Goal: Task Accomplishment & Management: Use online tool/utility

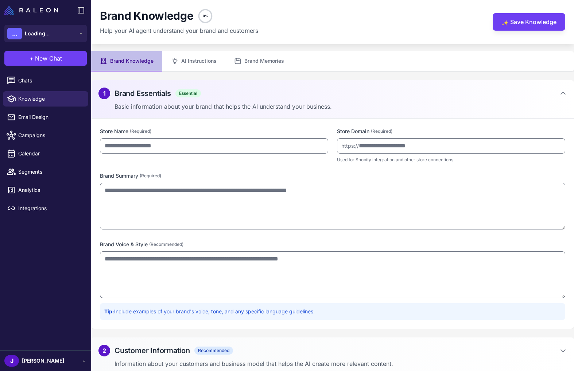
type input "**********"
type textarea "**********"
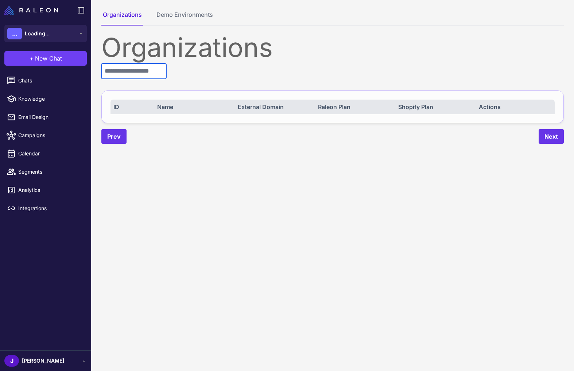
click at [142, 75] on input "text" at bounding box center [133, 70] width 65 height 15
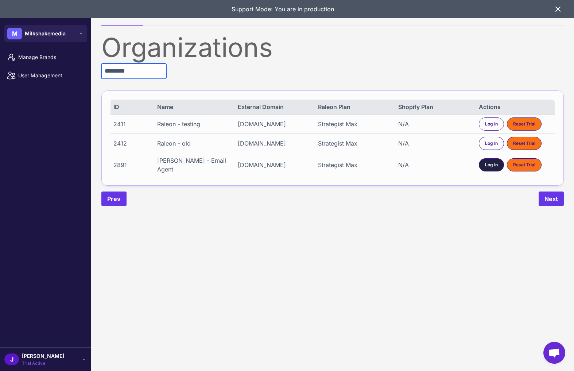
type input "********"
click at [491, 164] on span "Log In" at bounding box center [491, 165] width 13 height 7
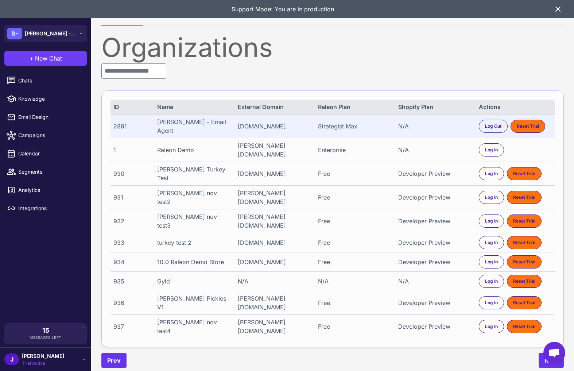
click at [28, 262] on div "Chats Knowledge Email Design Campaigns Calendar Segments Analytics Integrations" at bounding box center [45, 196] width 91 height 253
click at [40, 269] on div "Chats Knowledge Email Design Campaigns Calendar Segments Analytics Integrations" at bounding box center [45, 196] width 91 height 253
click at [27, 82] on span "Chats" at bounding box center [50, 81] width 64 height 8
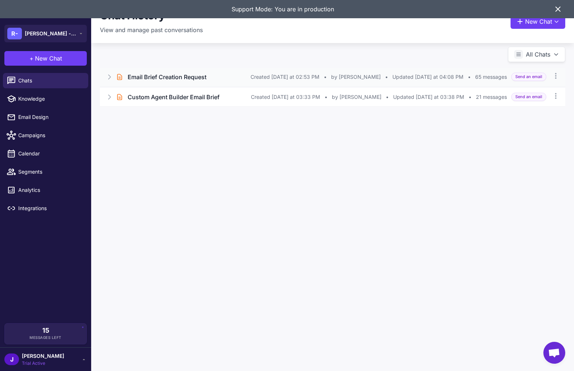
click at [107, 77] on icon at bounding box center [109, 76] width 7 height 7
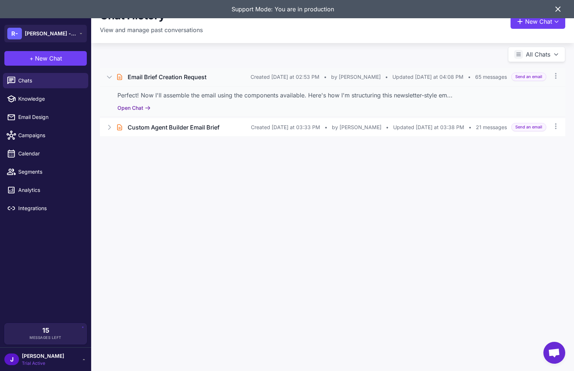
click at [133, 109] on button "Open Chat" at bounding box center [133, 108] width 33 height 8
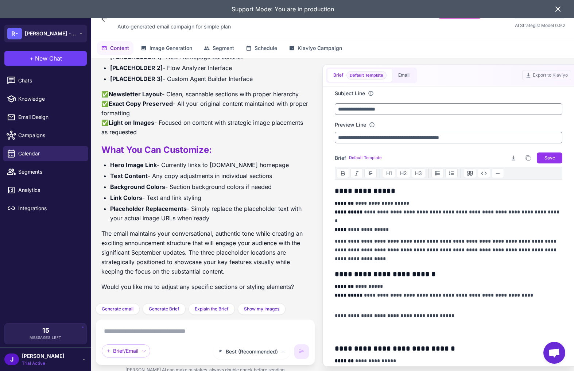
scroll to position [5848, 0]
click at [400, 75] on button "Email" at bounding box center [403, 75] width 23 height 13
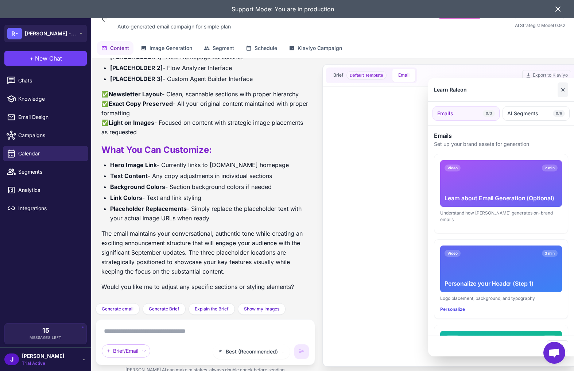
click at [561, 92] on button "✕" at bounding box center [563, 89] width 11 height 15
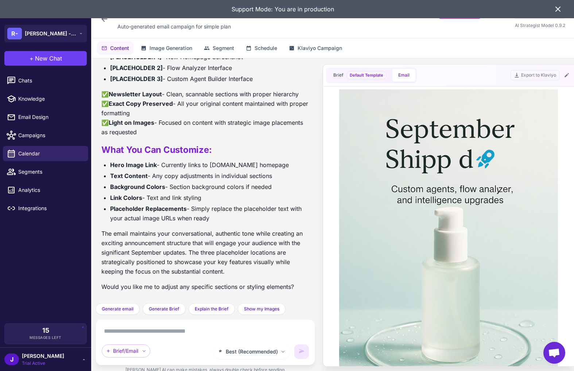
scroll to position [0, 0]
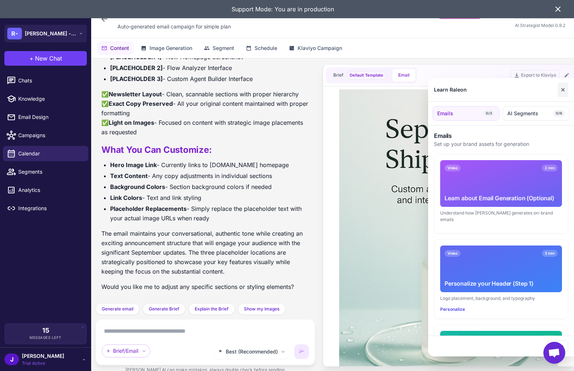
click at [564, 91] on button "✕" at bounding box center [563, 89] width 11 height 15
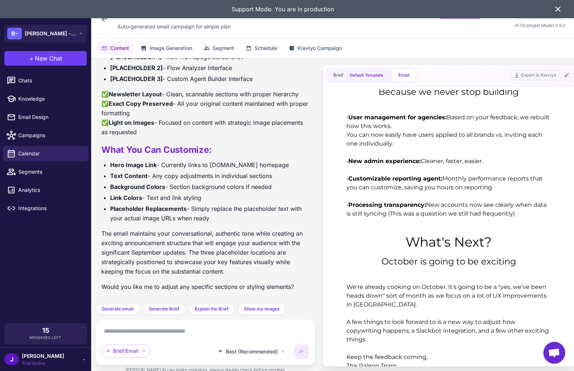
scroll to position [1123, 0]
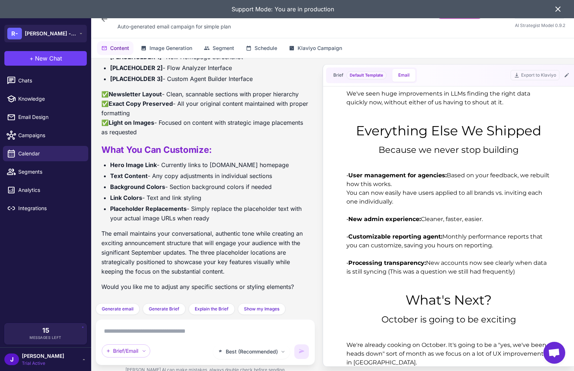
click at [449, 232] on div "• User management for agencies: Based on your feedback, we rebuilt how this wor…" at bounding box center [448, 223] width 204 height 105
click at [398, 189] on div "• User management for agencies: Based on your feedback, we rebuilt how this wor…" at bounding box center [448, 223] width 204 height 105
click at [398, 146] on div "Because we never stop building" at bounding box center [448, 149] width 219 height 13
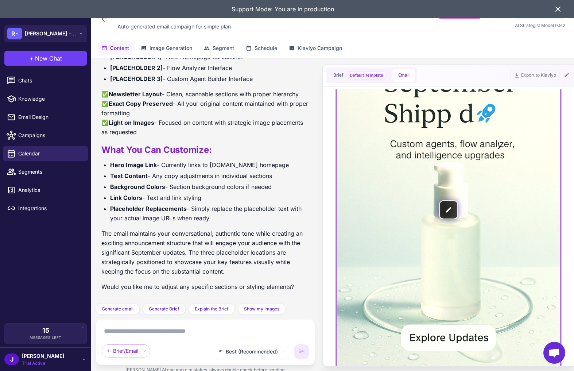
scroll to position [0, 0]
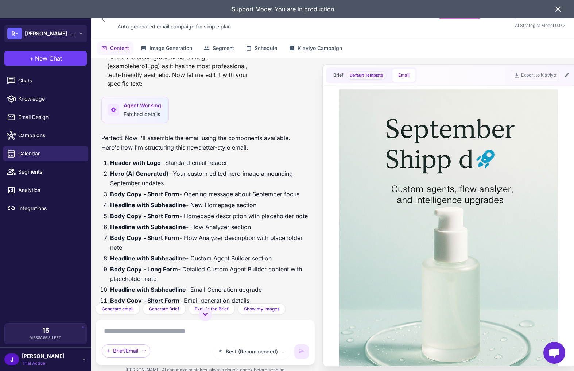
click at [202, 195] on li "Body Copy - Short Form - Opening message about September focus" at bounding box center [209, 193] width 199 height 9
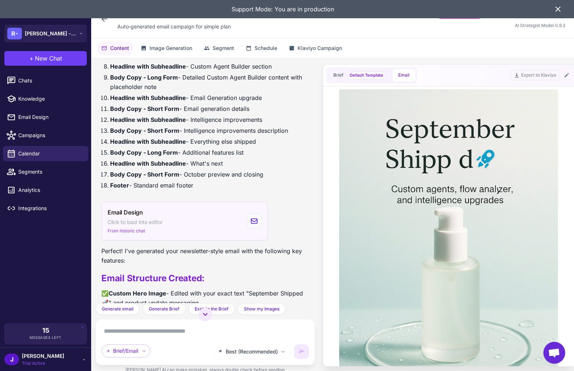
scroll to position [4645, 0]
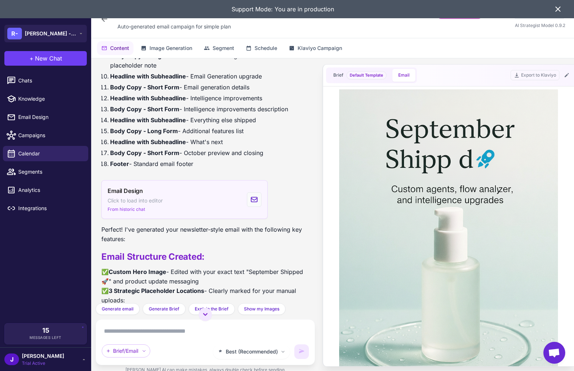
click at [164, 183] on div "Email Design Click to load into editor From historic chat" at bounding box center [184, 199] width 166 height 39
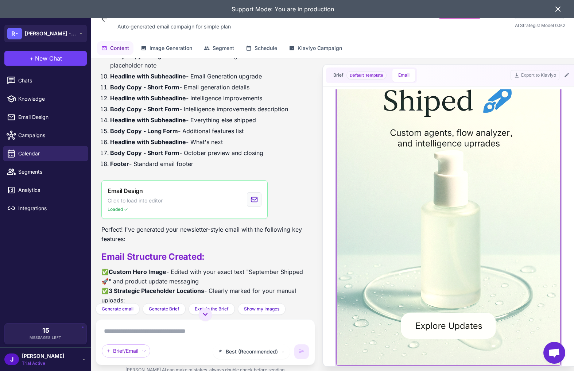
scroll to position [0, 0]
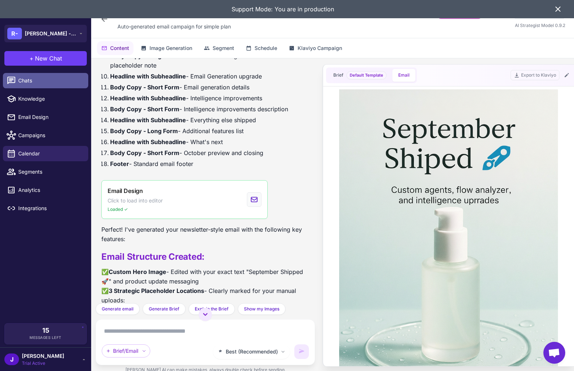
click at [32, 77] on span "Chats" at bounding box center [50, 81] width 64 height 8
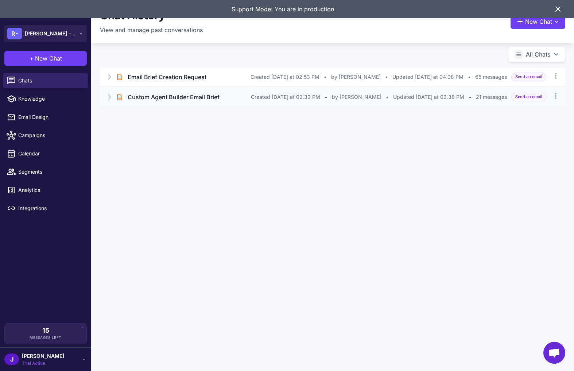
click at [107, 96] on icon at bounding box center [109, 96] width 7 height 7
click at [139, 121] on div "Excellent! Now I have a perfect tech-focused hero image. Let me assemble the em…" at bounding box center [332, 121] width 465 height 30
click at [143, 131] on button "Open Chat" at bounding box center [133, 128] width 33 height 8
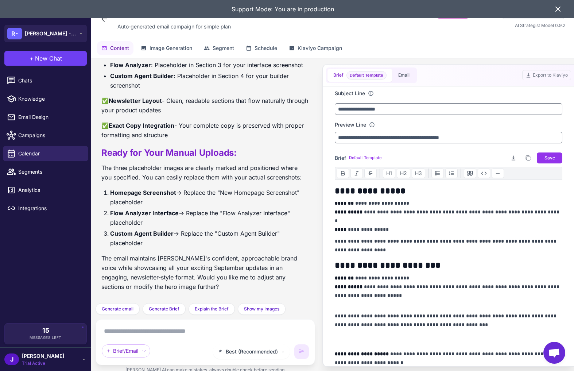
scroll to position [1950, 0]
click at [410, 77] on button "Email" at bounding box center [403, 75] width 23 height 13
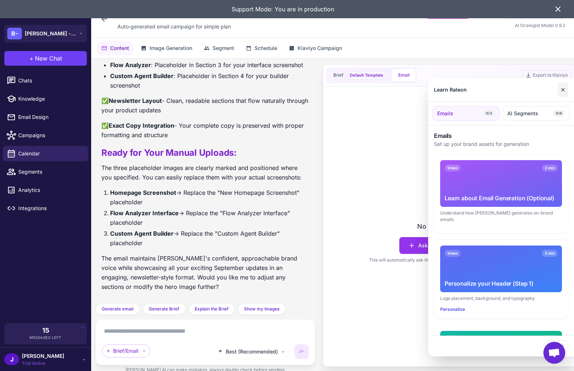
click at [560, 90] on button "✕" at bounding box center [563, 89] width 11 height 15
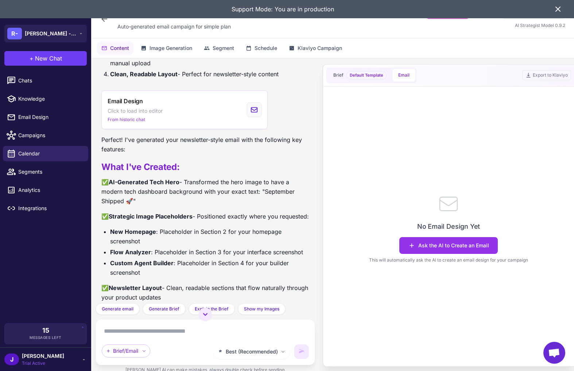
scroll to position [1751, 0]
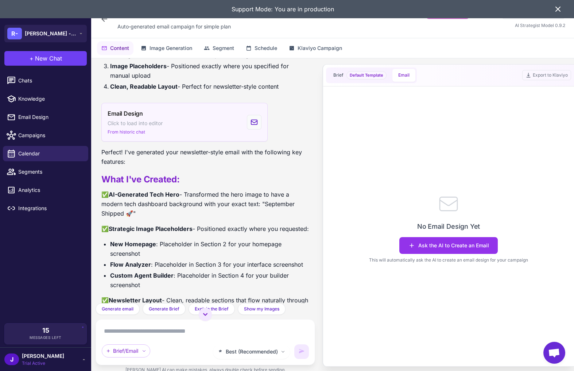
click at [172, 112] on div "Email Design Click to load into editor From historic chat" at bounding box center [184, 122] width 166 height 39
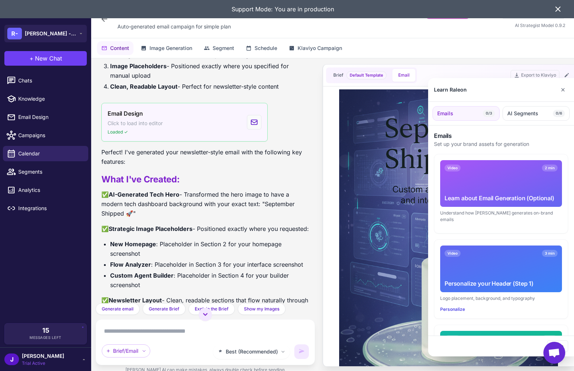
scroll to position [0, 0]
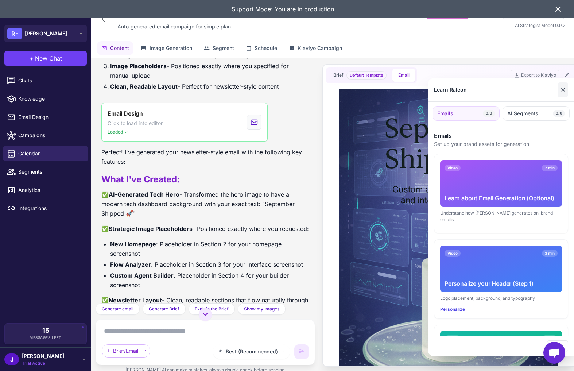
click at [565, 89] on button "✕" at bounding box center [563, 89] width 11 height 15
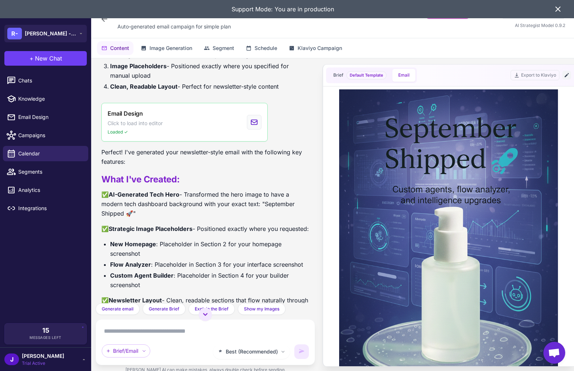
click at [569, 75] on icon at bounding box center [567, 75] width 6 height 6
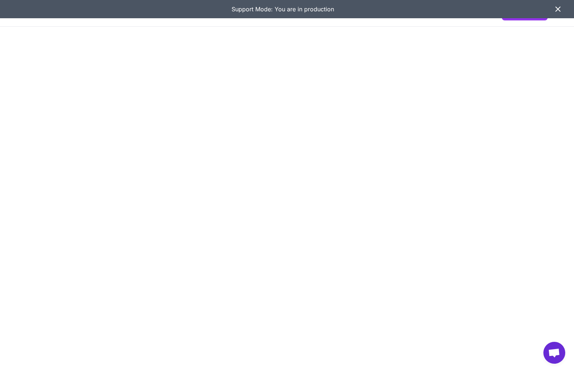
click at [557, 9] on icon at bounding box center [558, 9] width 9 height 9
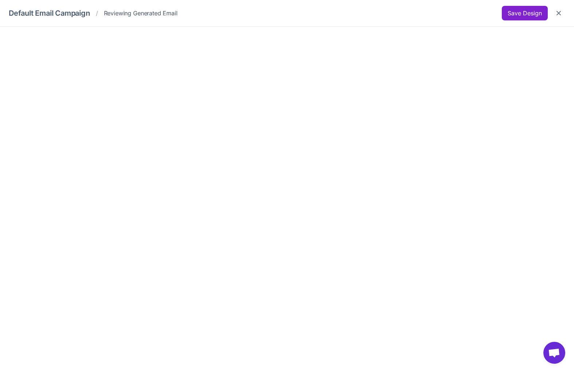
click at [539, 12] on button "Save Design" at bounding box center [525, 13] width 46 height 15
click at [534, 7] on button "Save Design" at bounding box center [525, 13] width 46 height 15
click at [559, 11] on icon "Close" at bounding box center [558, 12] width 7 height 7
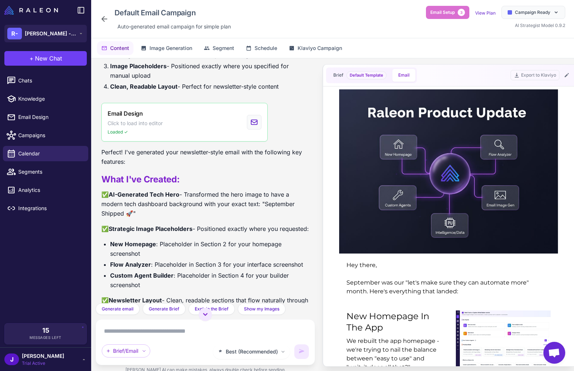
click at [138, 337] on div "Best (Recommended) Brief/Email" at bounding box center [205, 342] width 207 height 34
click at [140, 332] on textarea at bounding box center [205, 331] width 207 height 12
click at [566, 73] on icon at bounding box center [567, 75] width 6 height 6
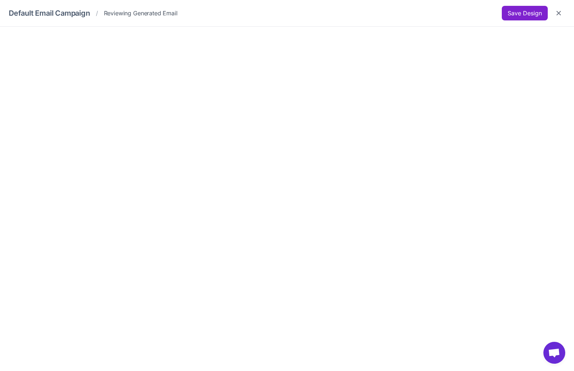
click at [521, 16] on button "Save Design" at bounding box center [525, 13] width 46 height 15
click at [560, 16] on icon "Close" at bounding box center [558, 12] width 7 height 7
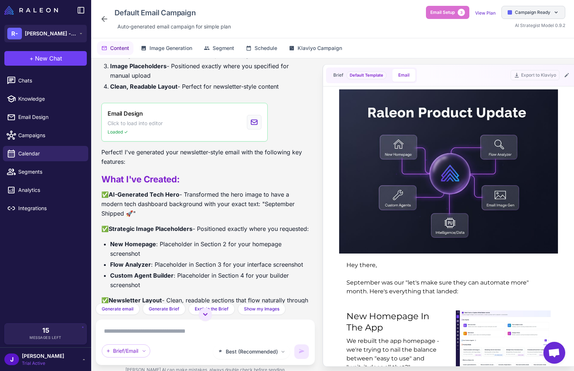
click at [543, 12] on span "Campaign Ready" at bounding box center [532, 12] width 35 height 7
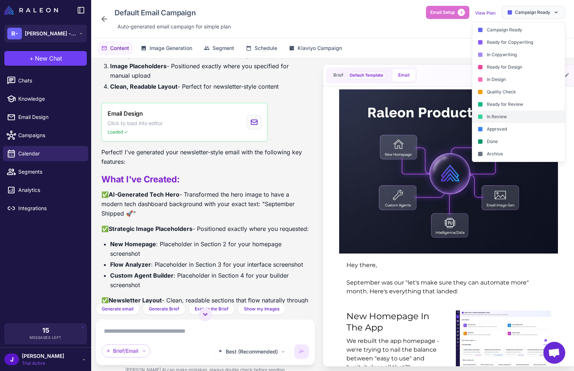
drag, startPoint x: 516, startPoint y: 120, endPoint x: 182, endPoint y: 30, distance: 346.0
click at [516, 120] on div "In Review" at bounding box center [518, 117] width 93 height 12
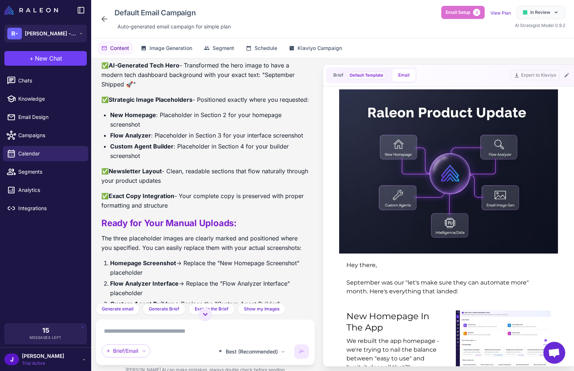
drag, startPoint x: 382, startPoint y: 11, endPoint x: 387, endPoint y: 14, distance: 6.1
click at [382, 11] on div "Default Email Campaign Auto‑generated email campaign for simple plan Email Setu…" at bounding box center [332, 19] width 465 height 26
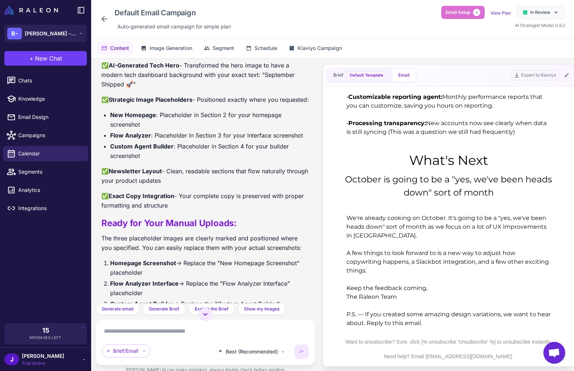
scroll to position [1113, 0]
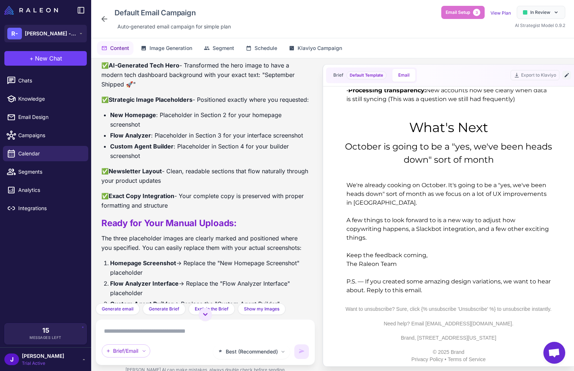
click at [566, 76] on icon at bounding box center [567, 75] width 4 height 4
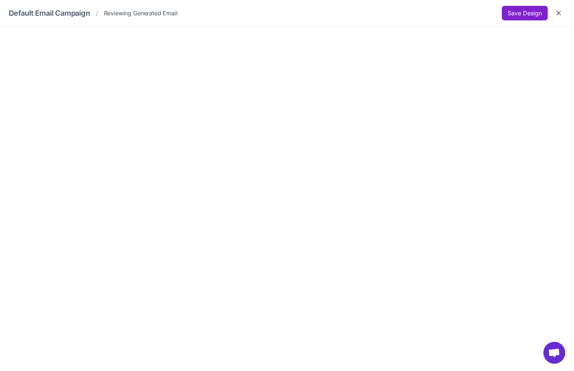
click at [536, 11] on button "Save Design" at bounding box center [525, 13] width 46 height 15
click at [565, 8] on div "Default Email Campaign / Reviewing Generated Email Save Design" at bounding box center [287, 13] width 574 height 27
click at [564, 10] on button "Close" at bounding box center [558, 13] width 13 height 13
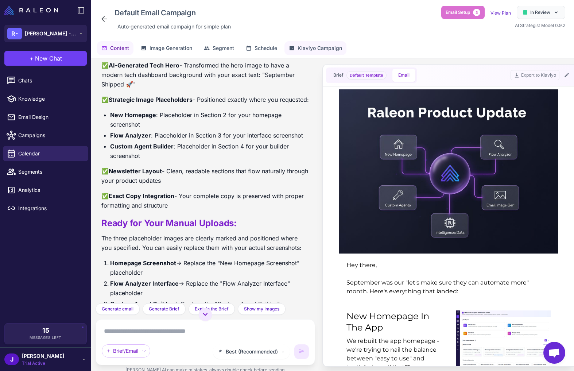
click at [329, 49] on span "Klaviyo Campaign" at bounding box center [320, 48] width 44 height 8
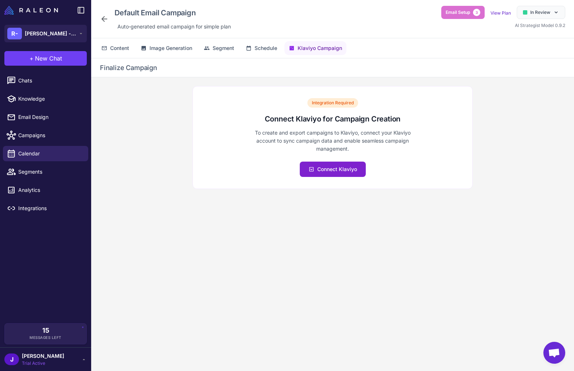
click at [316, 167] on button "Connect Klaviyo" at bounding box center [333, 169] width 66 height 15
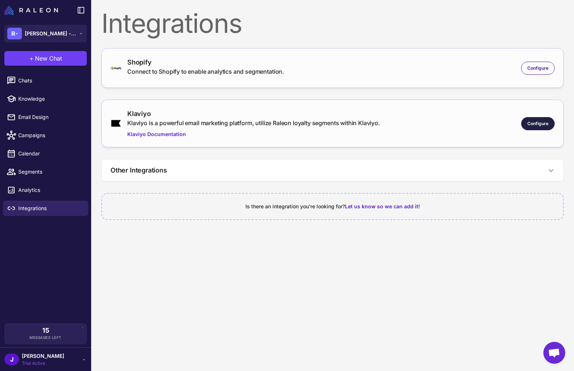
click at [533, 121] on span "Configure" at bounding box center [537, 123] width 21 height 7
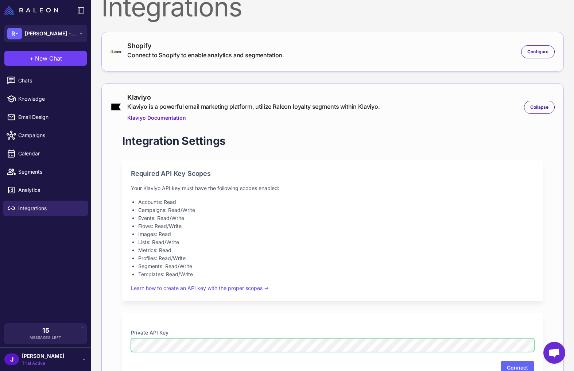
scroll to position [18, 0]
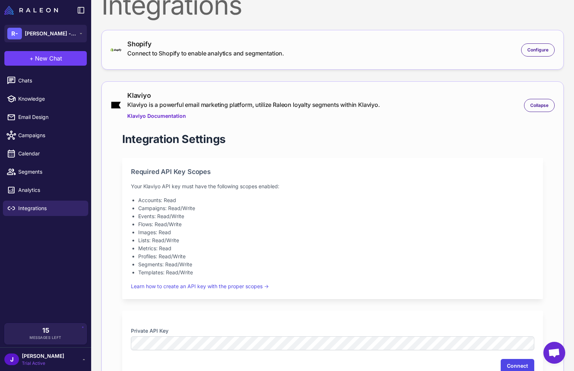
click at [513, 368] on button "Connect" at bounding box center [518, 366] width 34 height 14
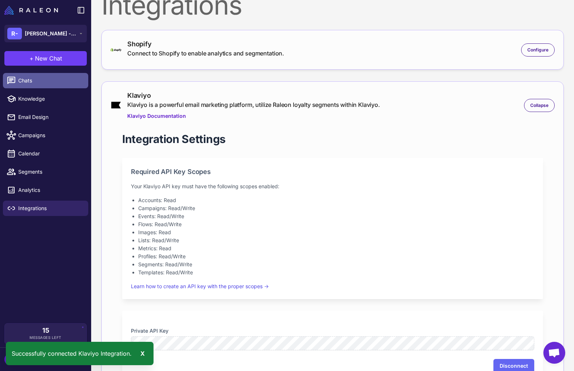
click at [34, 80] on span "Chats" at bounding box center [50, 81] width 64 height 8
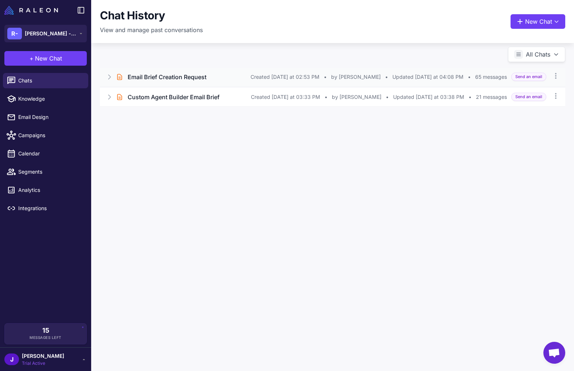
click at [105, 77] on div "Brief Chat Email Brief Creation Request Created Yesterday at 02:53 PM • by Jay …" at bounding box center [332, 77] width 465 height 18
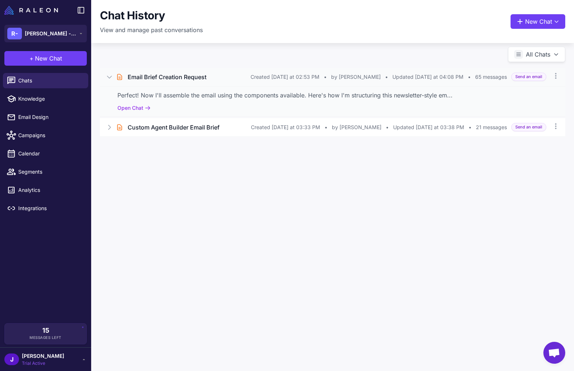
click at [135, 114] on div "Perfect! Now I'll assemble the email using the components available. Here's how…" at bounding box center [332, 101] width 465 height 30
click at [135, 106] on button "Open Chat" at bounding box center [133, 108] width 33 height 8
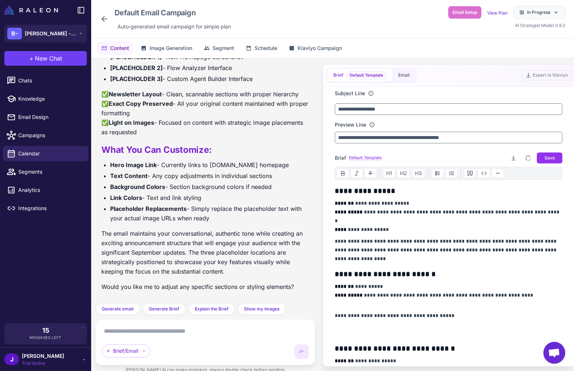
scroll to position [5840, 0]
click at [410, 80] on button "Email" at bounding box center [403, 75] width 23 height 13
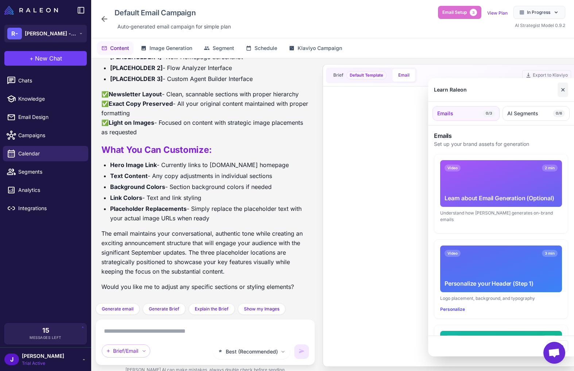
click at [566, 87] on button "✕" at bounding box center [563, 89] width 11 height 15
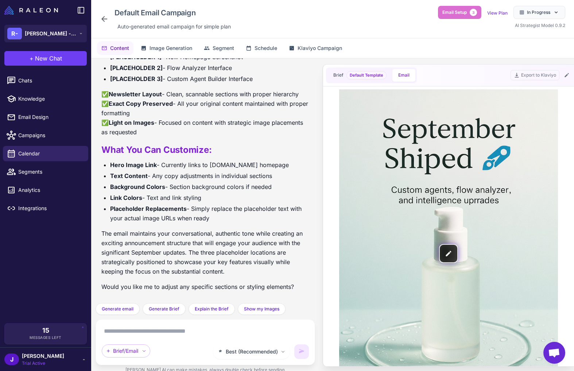
scroll to position [0, 0]
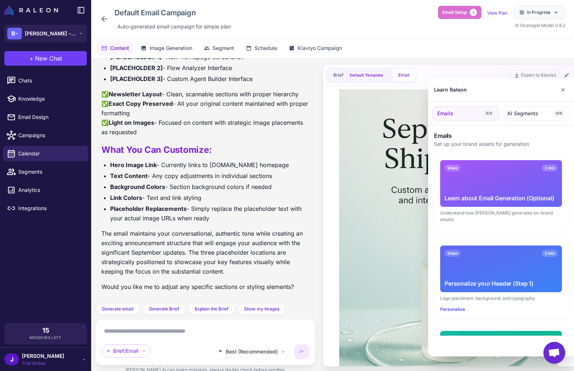
click at [405, 253] on div at bounding box center [287, 185] width 574 height 371
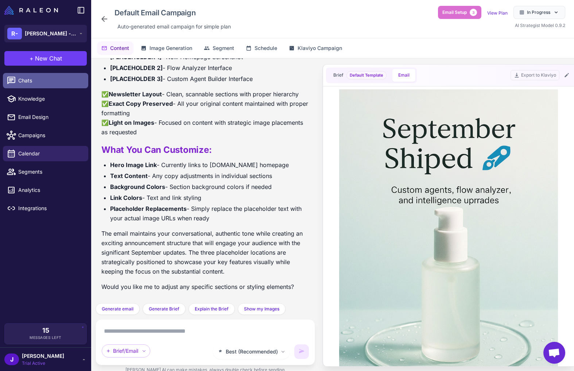
click at [30, 80] on span "Chats" at bounding box center [50, 81] width 64 height 8
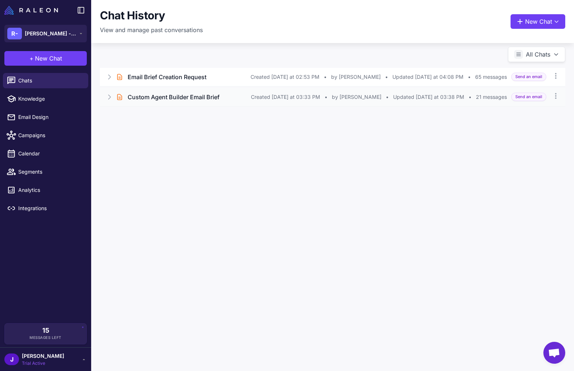
click at [108, 96] on icon at bounding box center [109, 96] width 7 height 7
click at [140, 126] on button "Open Chat" at bounding box center [133, 128] width 33 height 8
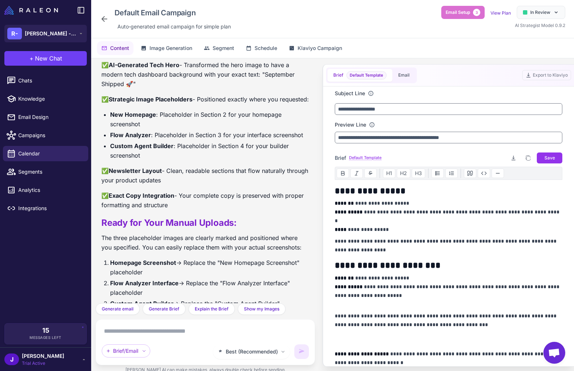
scroll to position [1943, 0]
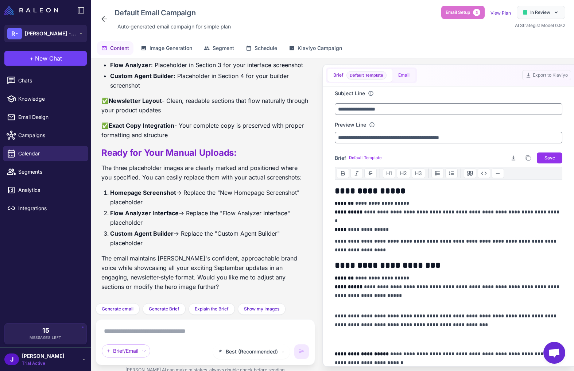
click at [408, 70] on button "Email" at bounding box center [403, 75] width 23 height 13
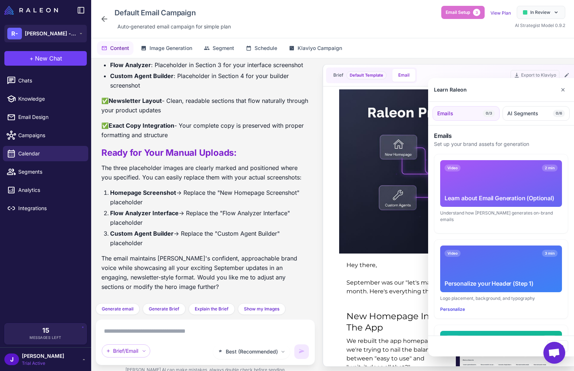
scroll to position [0, 0]
click at [563, 90] on button "✕" at bounding box center [563, 89] width 11 height 15
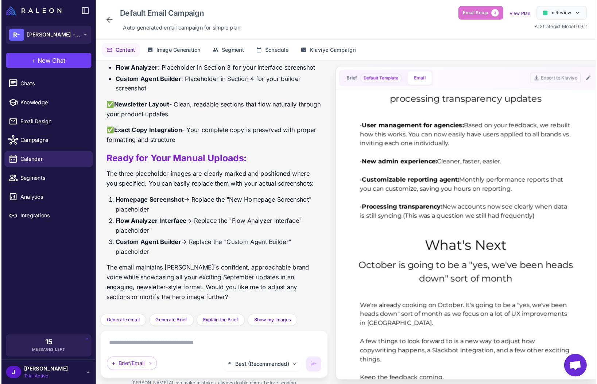
scroll to position [1092, 0]
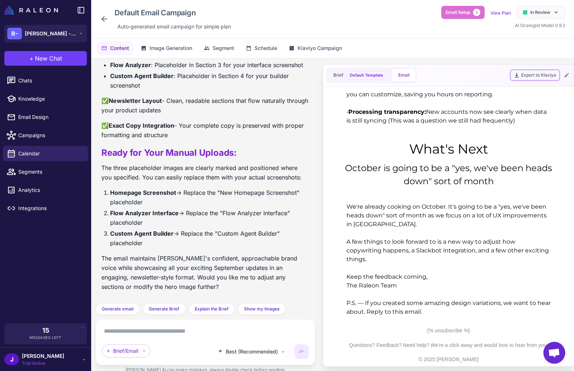
click at [535, 75] on button "Export to Klaviyo" at bounding box center [535, 75] width 49 height 10
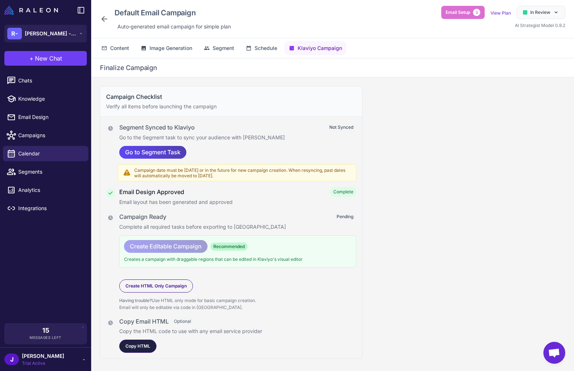
click at [133, 346] on span "Copy HTML" at bounding box center [137, 346] width 25 height 7
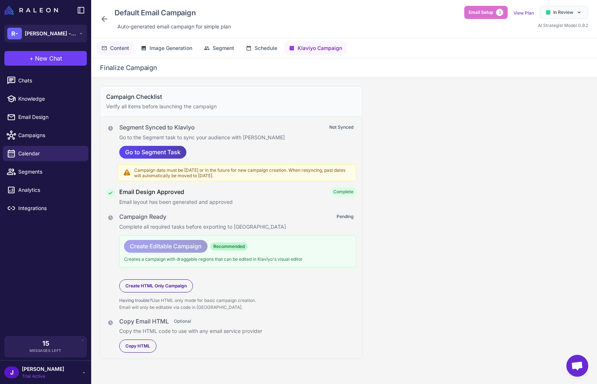
click at [123, 49] on span "Content" at bounding box center [119, 48] width 19 height 8
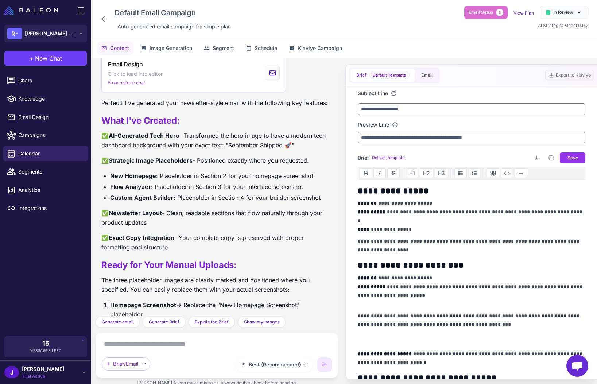
scroll to position [1728, 0]
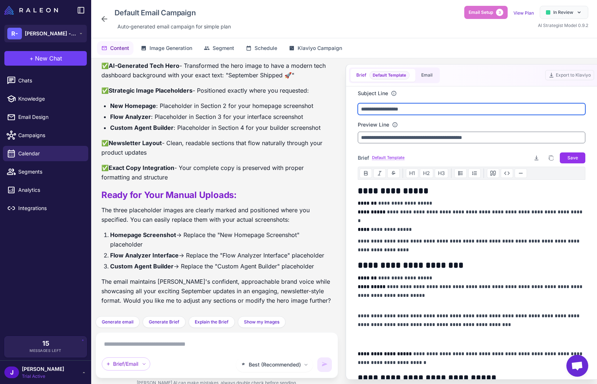
drag, startPoint x: 435, startPoint y: 106, endPoint x: 352, endPoint y: 112, distance: 83.7
click at [353, 112] on div "**********" at bounding box center [471, 232] width 245 height 293
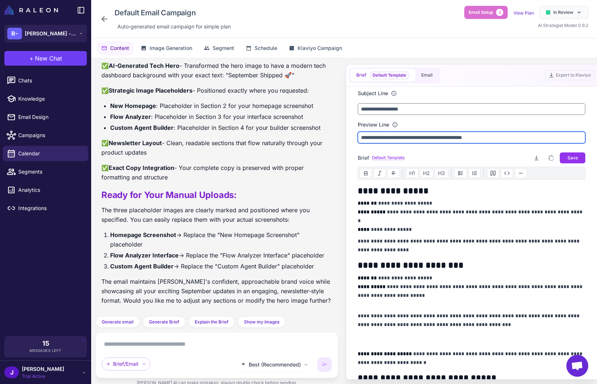
click at [369, 136] on input "**********" at bounding box center [472, 138] width 228 height 12
click at [362, 137] on input "**********" at bounding box center [472, 138] width 228 height 12
click at [479, 240] on p "**********" at bounding box center [472, 246] width 228 height 18
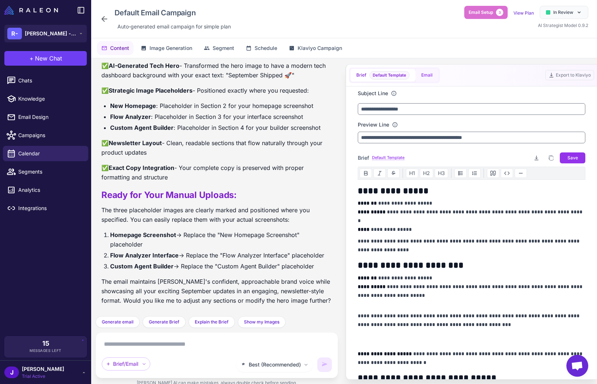
click at [425, 73] on button "Email" at bounding box center [426, 75] width 23 height 13
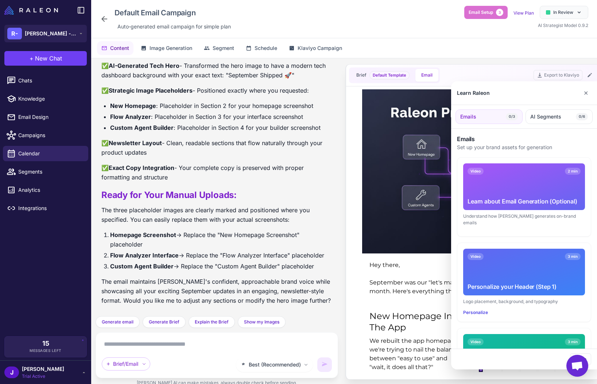
scroll to position [0, 0]
click at [574, 93] on button "✕" at bounding box center [586, 93] width 11 height 15
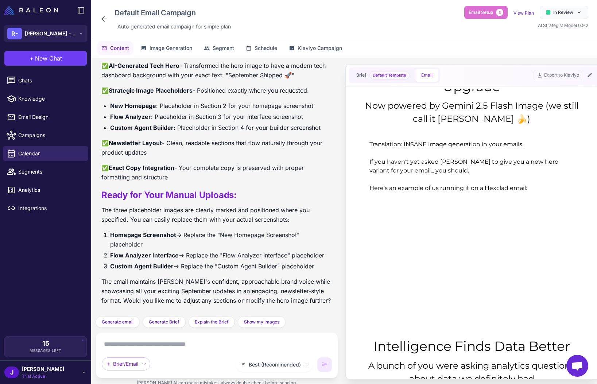
scroll to position [574, 0]
click at [80, 8] on icon at bounding box center [81, 10] width 9 height 9
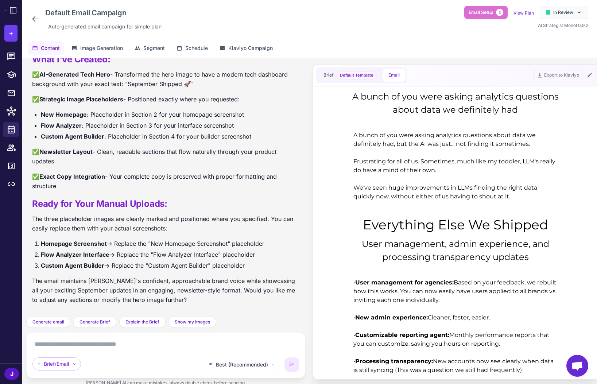
scroll to position [1079, 0]
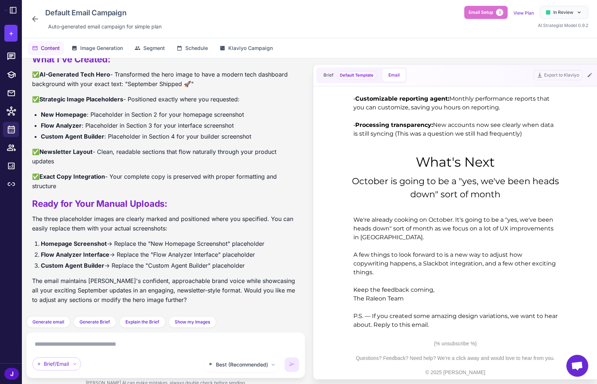
click at [463, 346] on p "{% unsubscribe %}" at bounding box center [455, 343] width 212 height 7
click at [482, 344] on p "{% unsubscribe %}" at bounding box center [455, 343] width 212 height 7
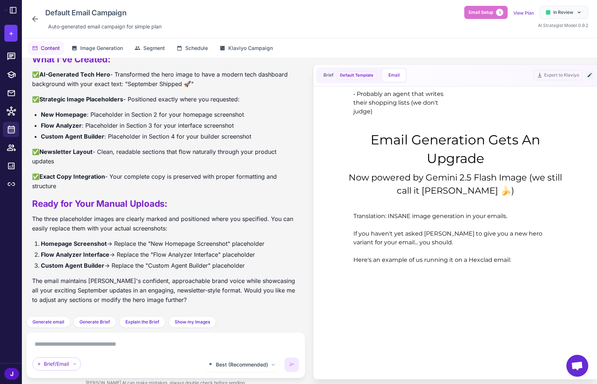
scroll to position [502, 0]
click at [574, 75] on icon at bounding box center [590, 75] width 6 height 6
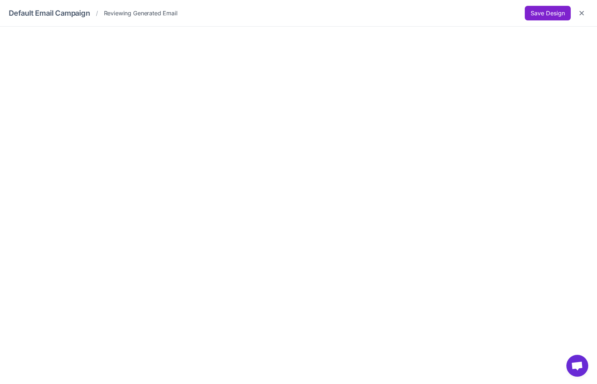
click at [546, 15] on button "Save Design" at bounding box center [548, 13] width 46 height 15
click at [574, 13] on button "Close" at bounding box center [581, 13] width 13 height 13
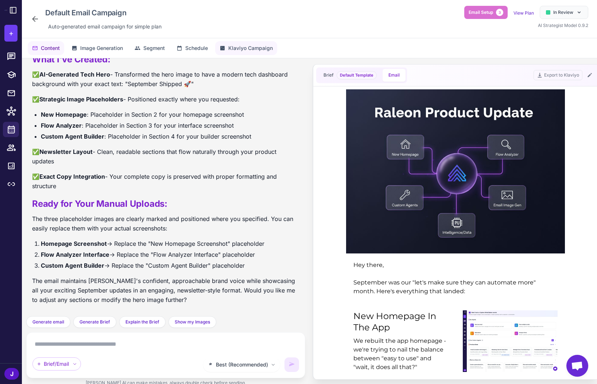
click at [254, 49] on span "Klaviyo Campaign" at bounding box center [250, 48] width 44 height 8
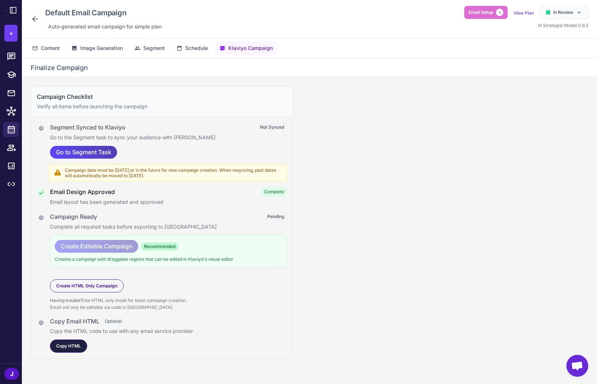
click at [65, 346] on span "Copy HTML" at bounding box center [68, 346] width 25 height 7
click at [45, 43] on button "Content" at bounding box center [46, 48] width 36 height 14
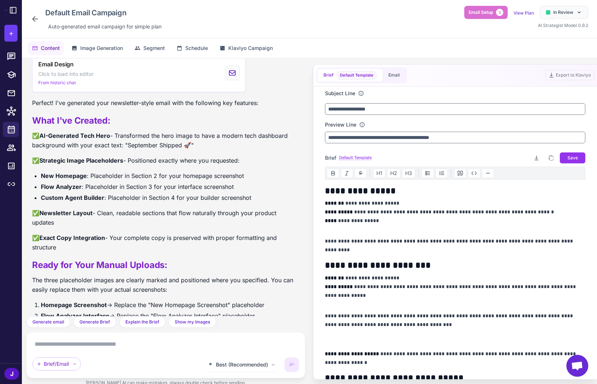
scroll to position [1612, 0]
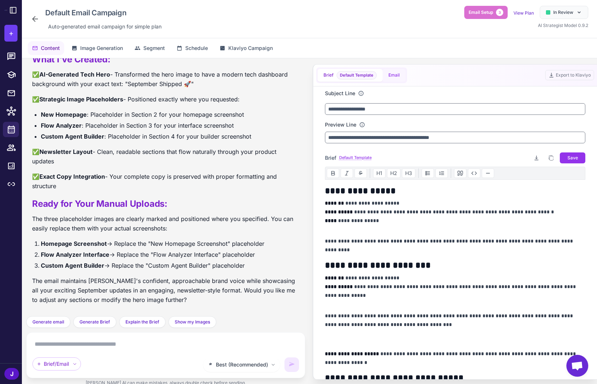
click at [392, 76] on button "Email" at bounding box center [394, 75] width 23 height 13
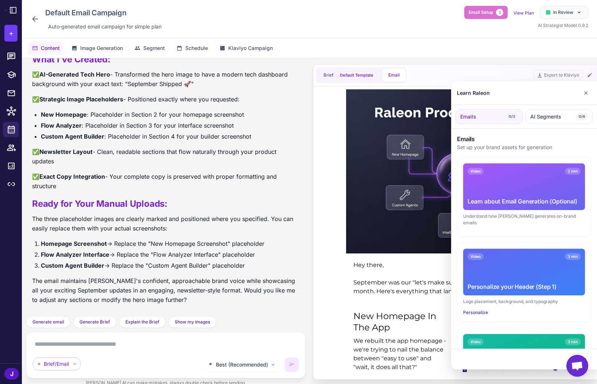
scroll to position [0, 0]
click at [574, 92] on button "✕" at bounding box center [586, 93] width 11 height 15
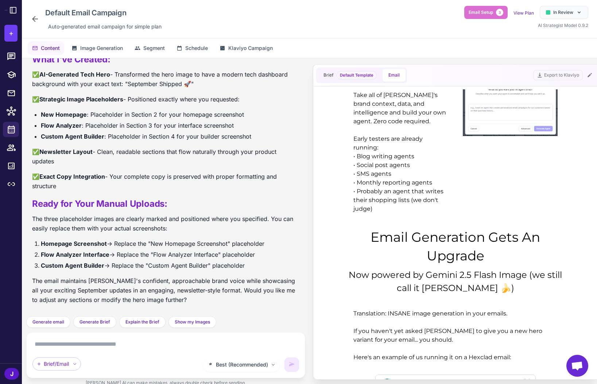
scroll to position [405, 0]
click at [105, 346] on textarea at bounding box center [165, 344] width 267 height 12
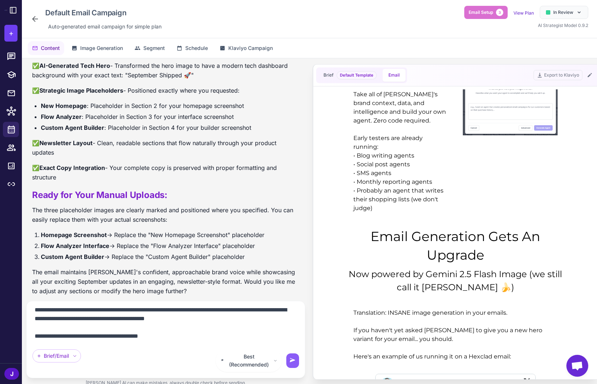
scroll to position [53, 0]
paste textarea "**********"
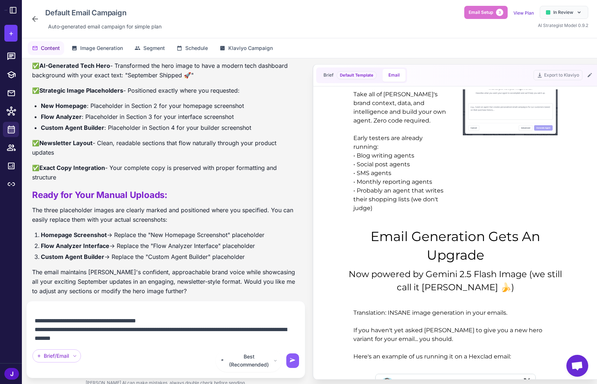
scroll to position [9847, 0]
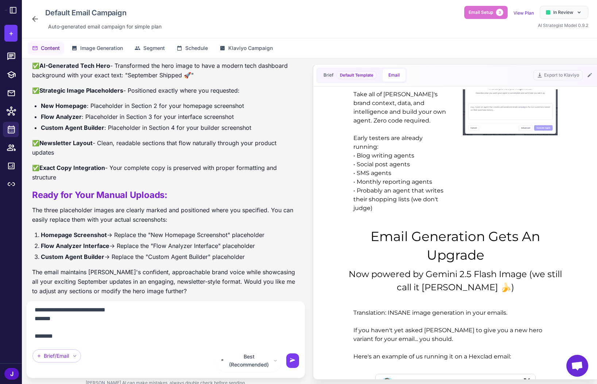
type textarea "**********"
click at [290, 362] on icon at bounding box center [292, 360] width 5 height 4
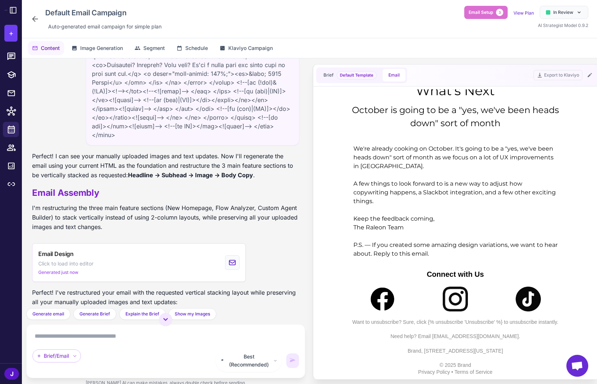
scroll to position [7977, 0]
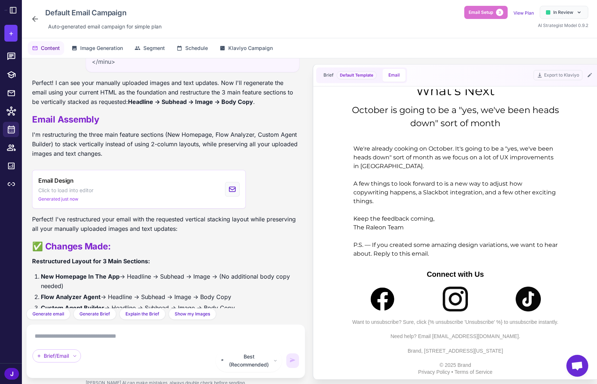
click at [574, 76] on div "Export to Klaviyo" at bounding box center [564, 75] width 61 height 10
click at [574, 76] on icon at bounding box center [590, 75] width 6 height 6
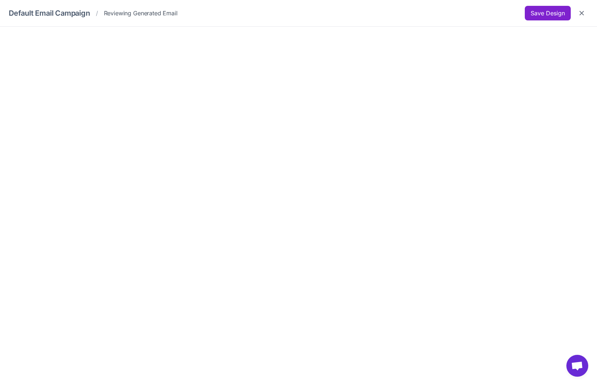
click at [549, 12] on button "Save Design" at bounding box center [548, 13] width 46 height 15
click at [549, 11] on button "Save Design" at bounding box center [548, 13] width 46 height 15
click at [549, 12] on button "Save Design" at bounding box center [548, 13] width 46 height 15
click at [574, 16] on icon "Close" at bounding box center [581, 12] width 7 height 7
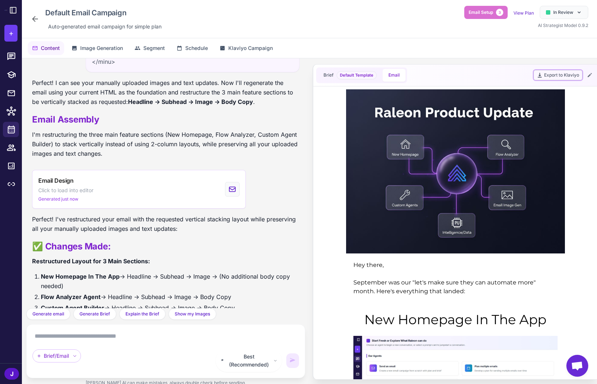
click at [539, 71] on button "Export to Klaviyo" at bounding box center [558, 75] width 49 height 10
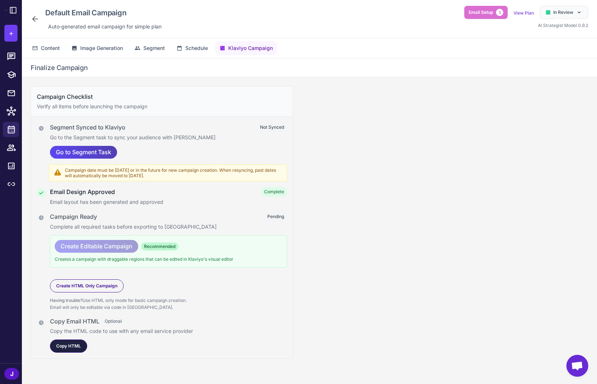
click at [72, 347] on span "Copy HTML" at bounding box center [68, 346] width 25 height 7
click at [13, 74] on icon at bounding box center [11, 74] width 9 height 9
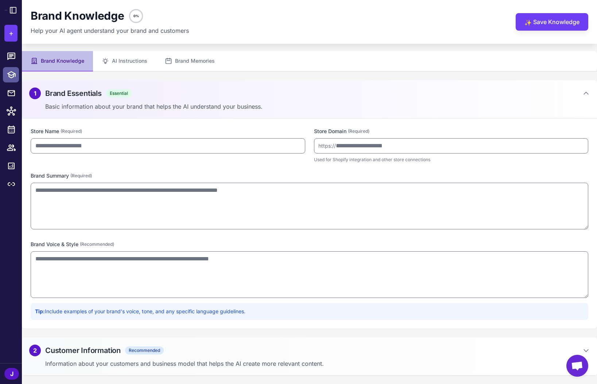
type input "**********"
type input "*********"
type textarea "**********"
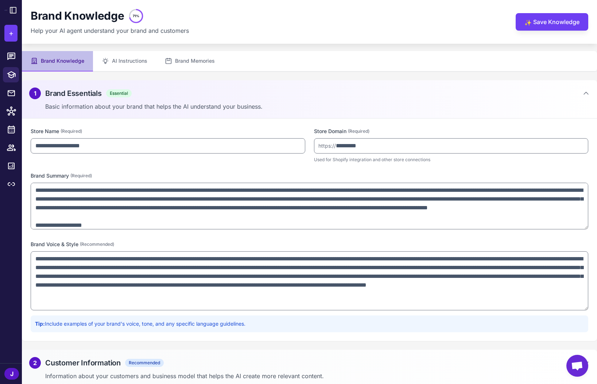
drag, startPoint x: 586, startPoint y: 295, endPoint x: 575, endPoint y: 308, distance: 16.8
click at [574, 308] on textarea "**********" at bounding box center [310, 280] width 558 height 59
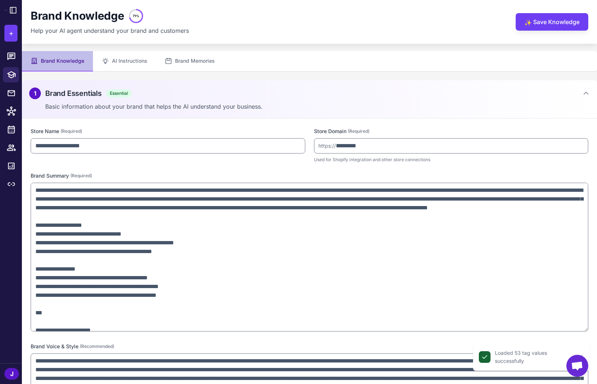
drag, startPoint x: 585, startPoint y: 227, endPoint x: 301, endPoint y: 274, distance: 288.6
click at [567, 329] on textarea at bounding box center [310, 257] width 558 height 149
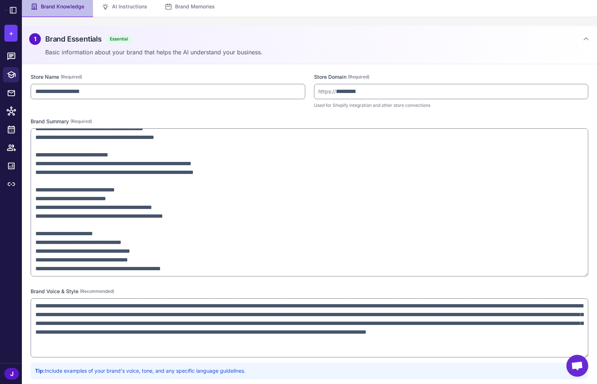
scroll to position [105, 0]
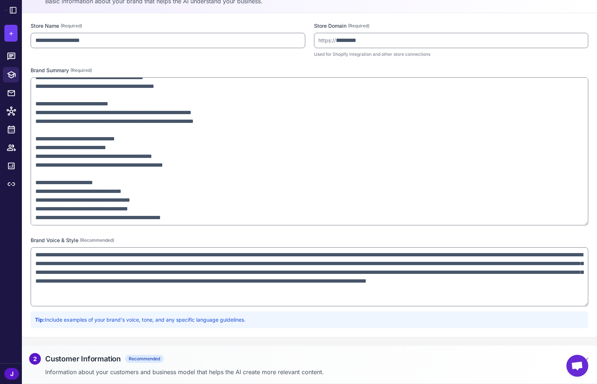
click at [235, 353] on div "2 Customer Information Recommended" at bounding box center [309, 359] width 561 height 12
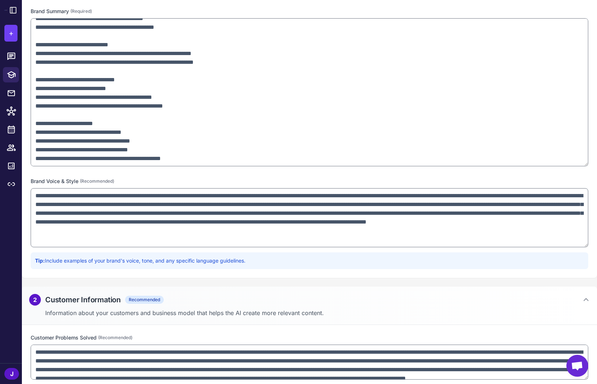
scroll to position [263, 0]
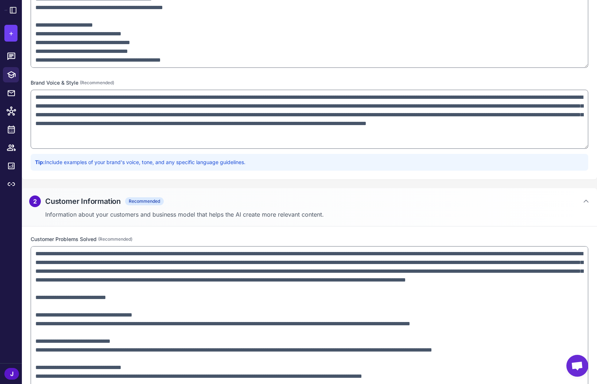
drag, startPoint x: 586, startPoint y: 278, endPoint x: 555, endPoint y: 372, distance: 99.2
click at [570, 371] on textarea at bounding box center [310, 318] width 558 height 145
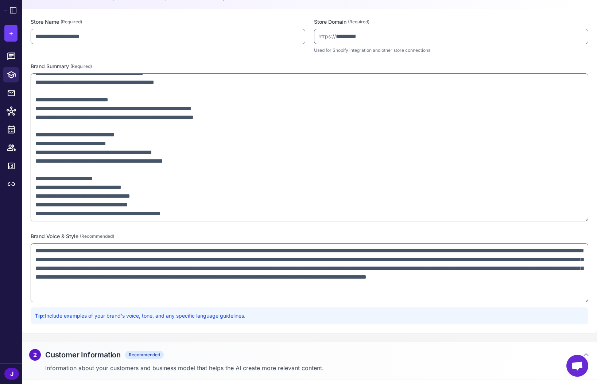
scroll to position [114, 0]
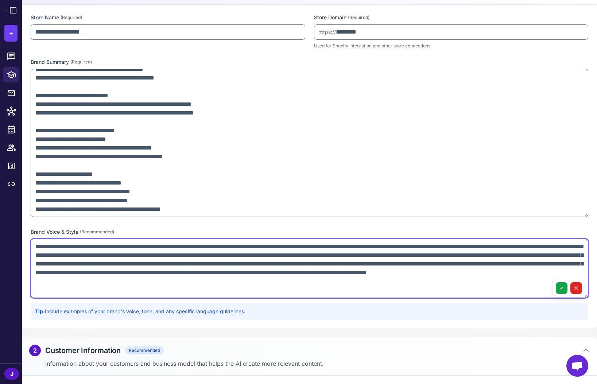
click at [338, 275] on textarea "**********" at bounding box center [310, 268] width 558 height 59
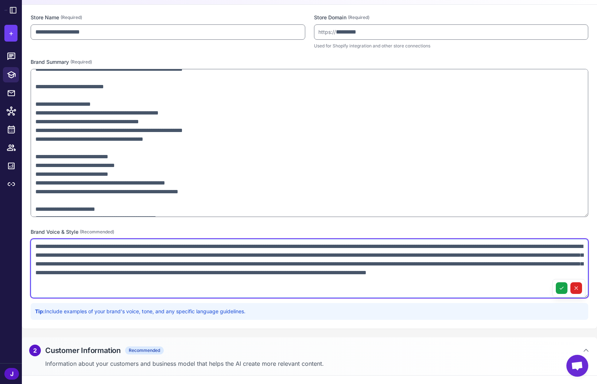
scroll to position [0, 0]
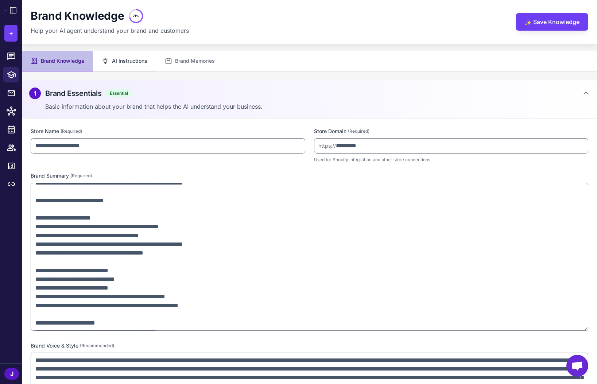
click at [127, 59] on button "AI Instructions" at bounding box center [124, 61] width 63 height 20
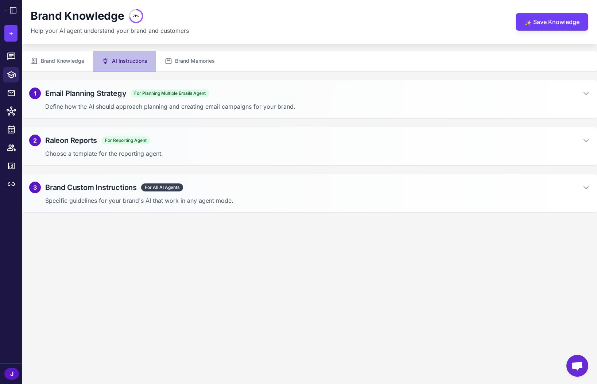
click at [108, 90] on h2 "Email Planning Strategy" at bounding box center [85, 93] width 81 height 11
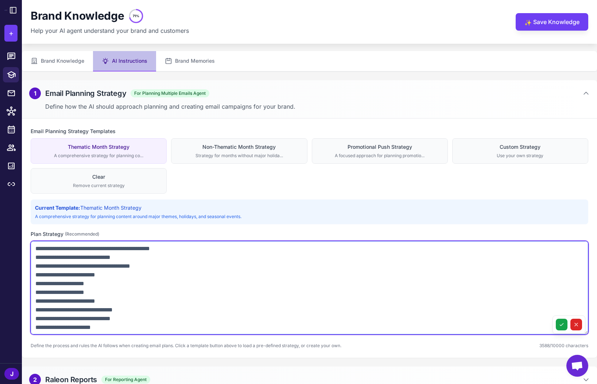
click at [166, 291] on textarea at bounding box center [310, 287] width 558 height 93
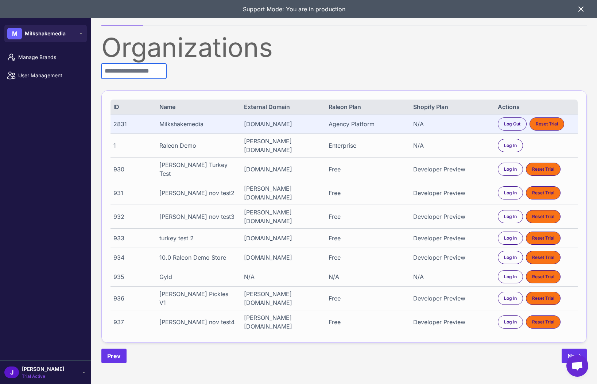
click at [112, 68] on input "text" at bounding box center [133, 70] width 65 height 15
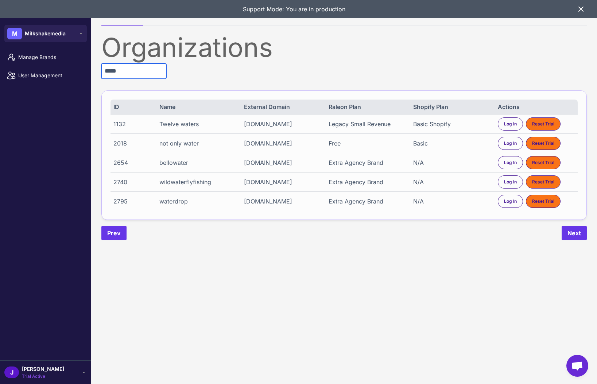
type input "*****"
click at [173, 205] on div "waterdrop" at bounding box center [197, 201] width 77 height 9
click at [174, 205] on div "waterdrop" at bounding box center [197, 201] width 77 height 9
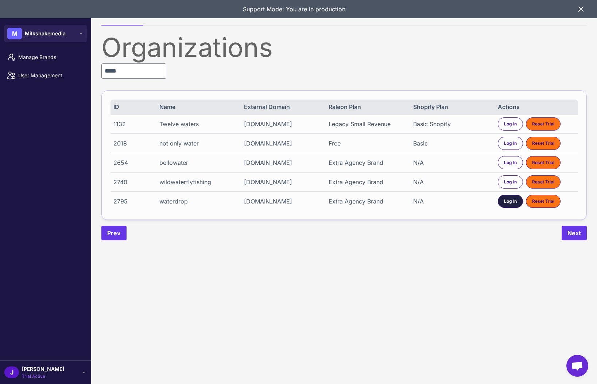
click at [508, 208] on div "Log In" at bounding box center [510, 201] width 25 height 13
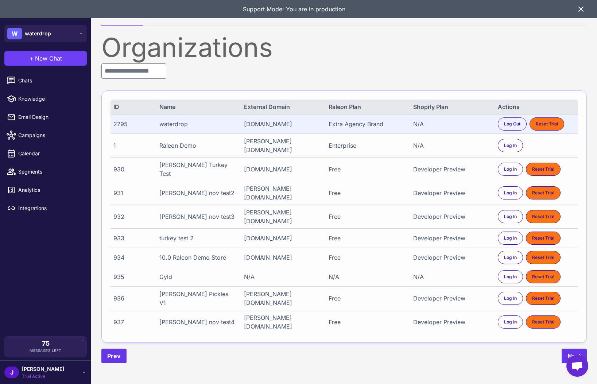
click at [26, 375] on span "Trial Active" at bounding box center [43, 376] width 42 height 7
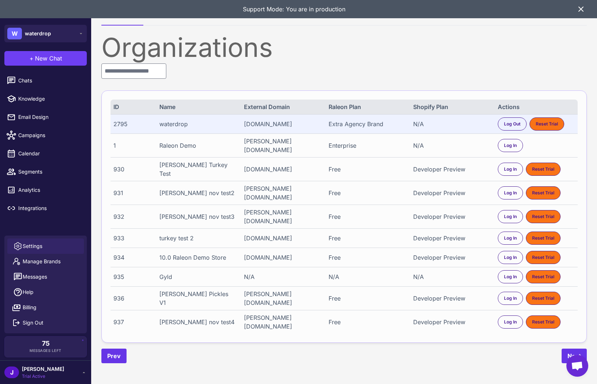
click at [38, 239] on link "Settings" at bounding box center [45, 246] width 77 height 15
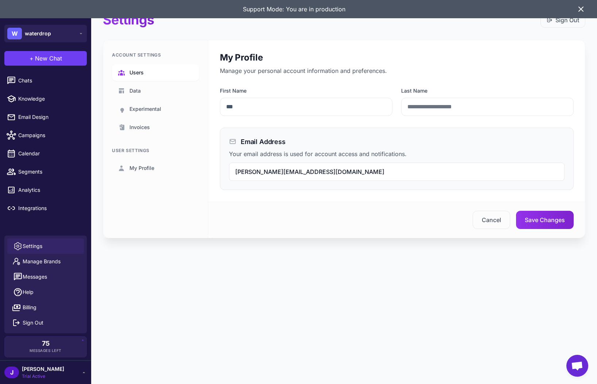
click at [132, 69] on span "Users" at bounding box center [136, 73] width 14 height 8
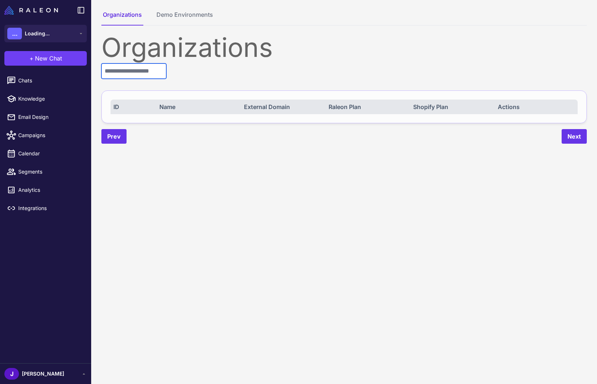
click at [132, 74] on input "text" at bounding box center [133, 70] width 65 height 15
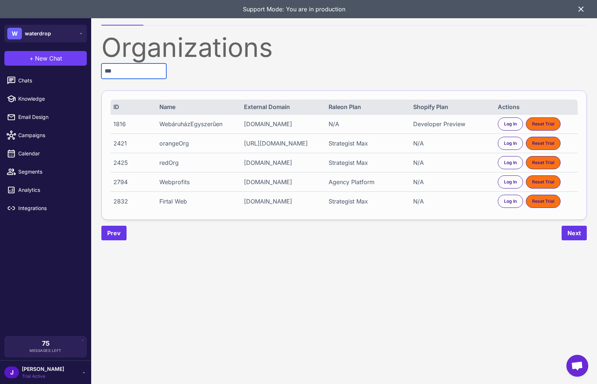
type input "***"
click at [272, 186] on div "[DOMAIN_NAME]" at bounding box center [282, 182] width 77 height 9
click at [512, 185] on span "Log In" at bounding box center [510, 182] width 13 height 7
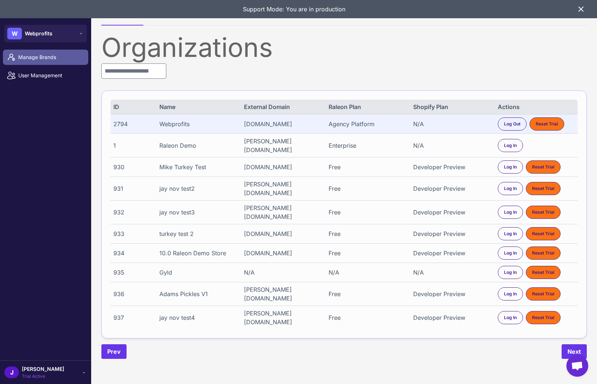
click at [38, 58] on span "Manage Brands" at bounding box center [50, 57] width 64 height 8
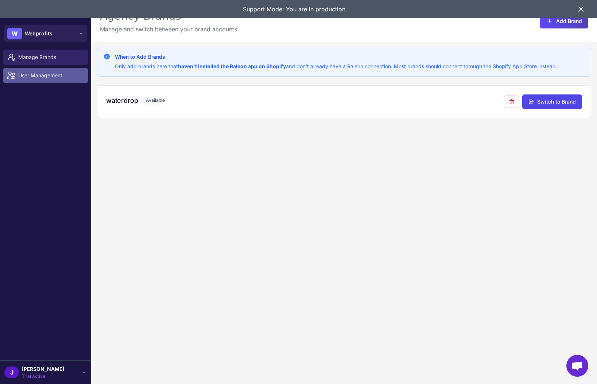
click at [40, 76] on span "User Management" at bounding box center [50, 75] width 64 height 8
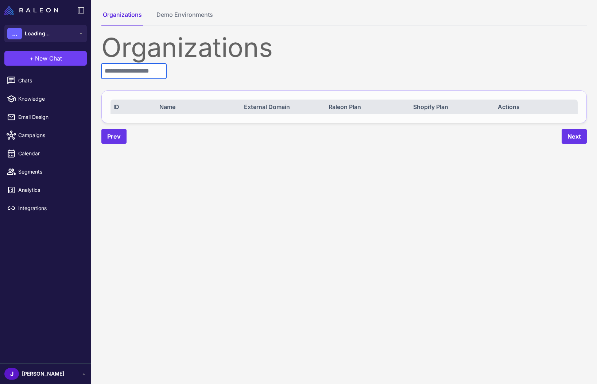
drag, startPoint x: 146, startPoint y: 68, endPoint x: 142, endPoint y: 71, distance: 5.5
click at [146, 69] on input "text" at bounding box center [133, 70] width 65 height 15
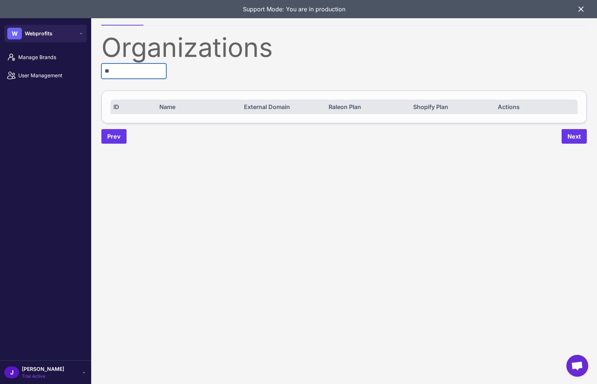
type input "*"
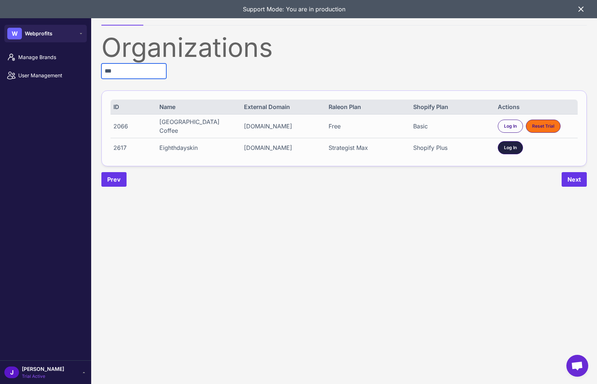
type input "***"
click at [513, 145] on span "Log In" at bounding box center [510, 147] width 13 height 7
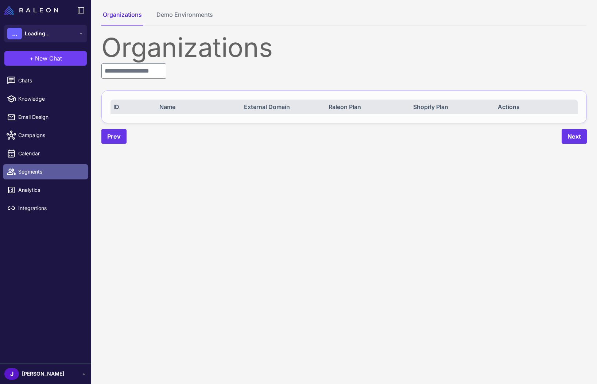
click at [34, 171] on span "Segments" at bounding box center [50, 172] width 64 height 8
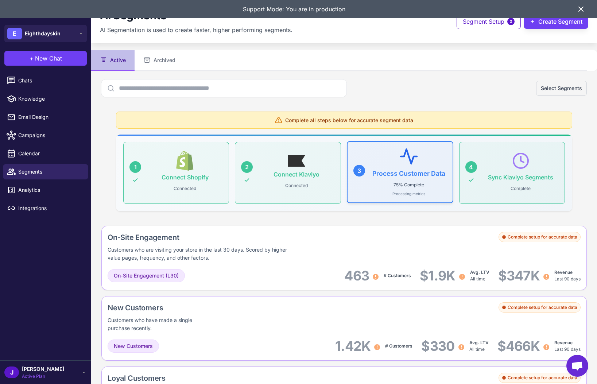
click at [403, 185] on p "75% Complete" at bounding box center [409, 184] width 36 height 9
click at [581, 9] on icon at bounding box center [581, 9] width 4 height 4
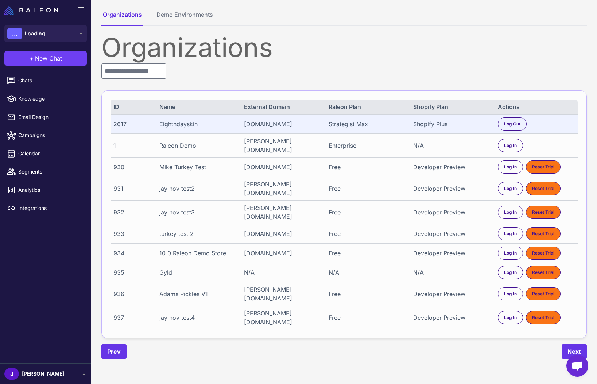
click at [122, 123] on div "2617" at bounding box center [132, 124] width 38 height 9
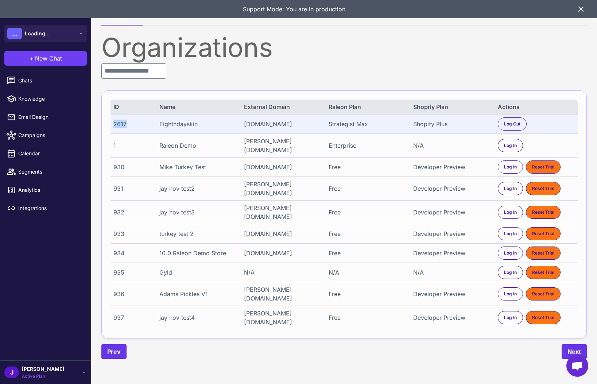
click at [122, 123] on div "2617" at bounding box center [132, 124] width 38 height 9
copy div "2617"
click at [35, 171] on span "Segments" at bounding box center [50, 172] width 64 height 8
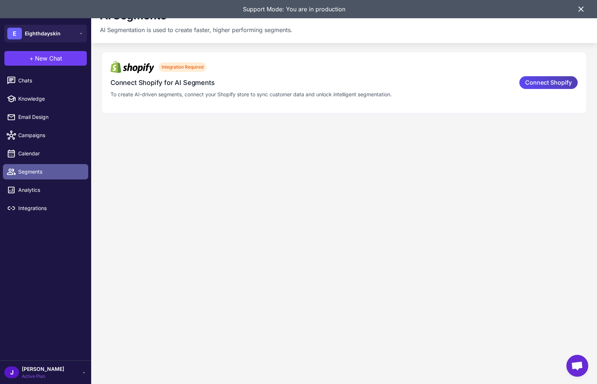
click at [29, 172] on span "Segments" at bounding box center [50, 172] width 64 height 8
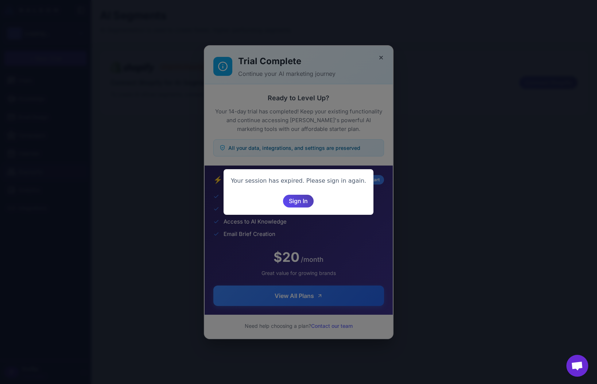
click at [375, 55] on div "Your session has expired. Please sign in again. Sign In" at bounding box center [298, 192] width 597 height 384
click at [303, 199] on span "Sign In" at bounding box center [298, 201] width 19 height 13
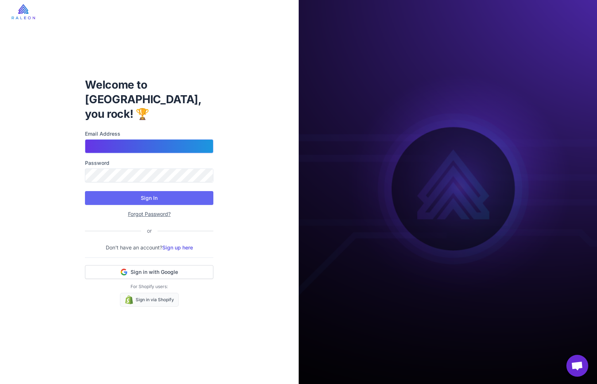
type input "**********"
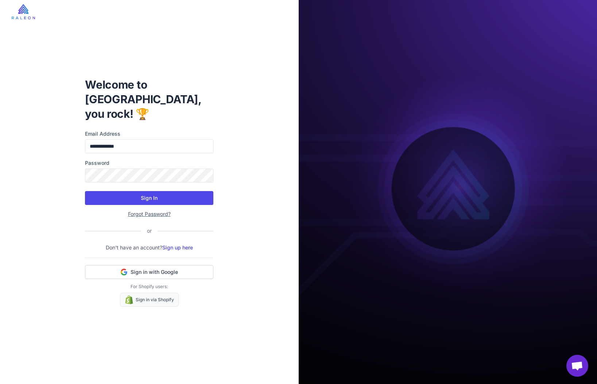
click at [155, 191] on button "Sign In" at bounding box center [149, 198] width 128 height 14
